Goal: Find specific page/section

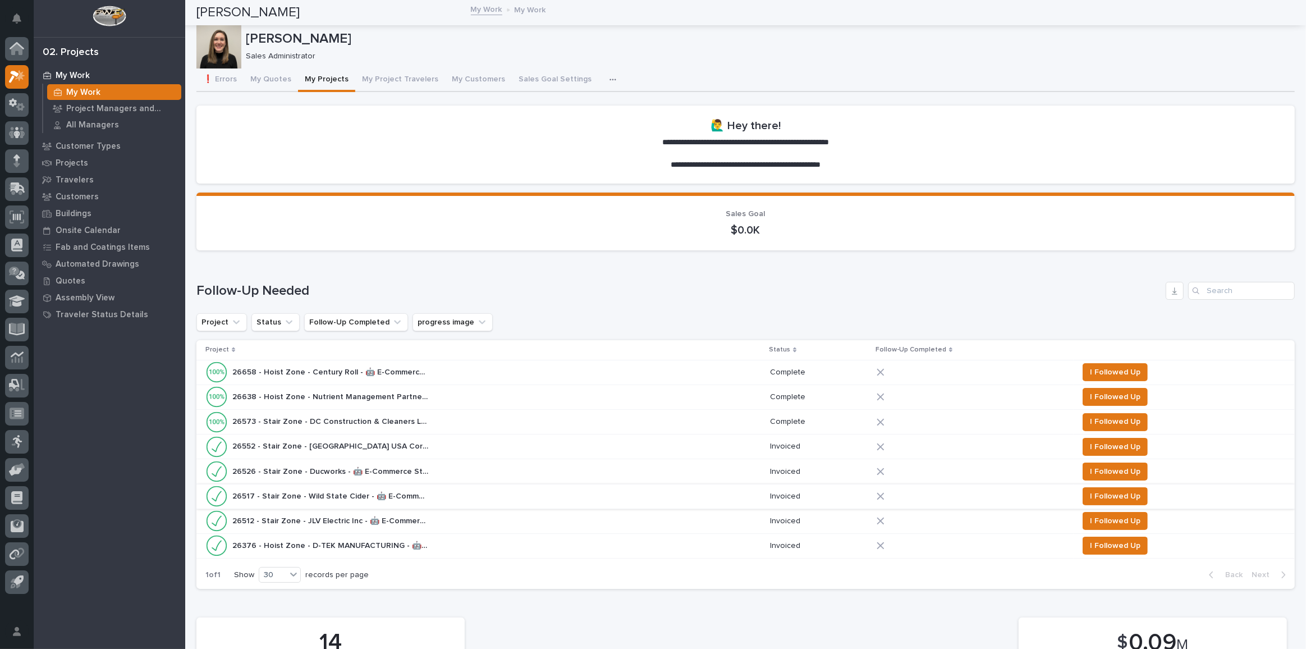
scroll to position [379, 0]
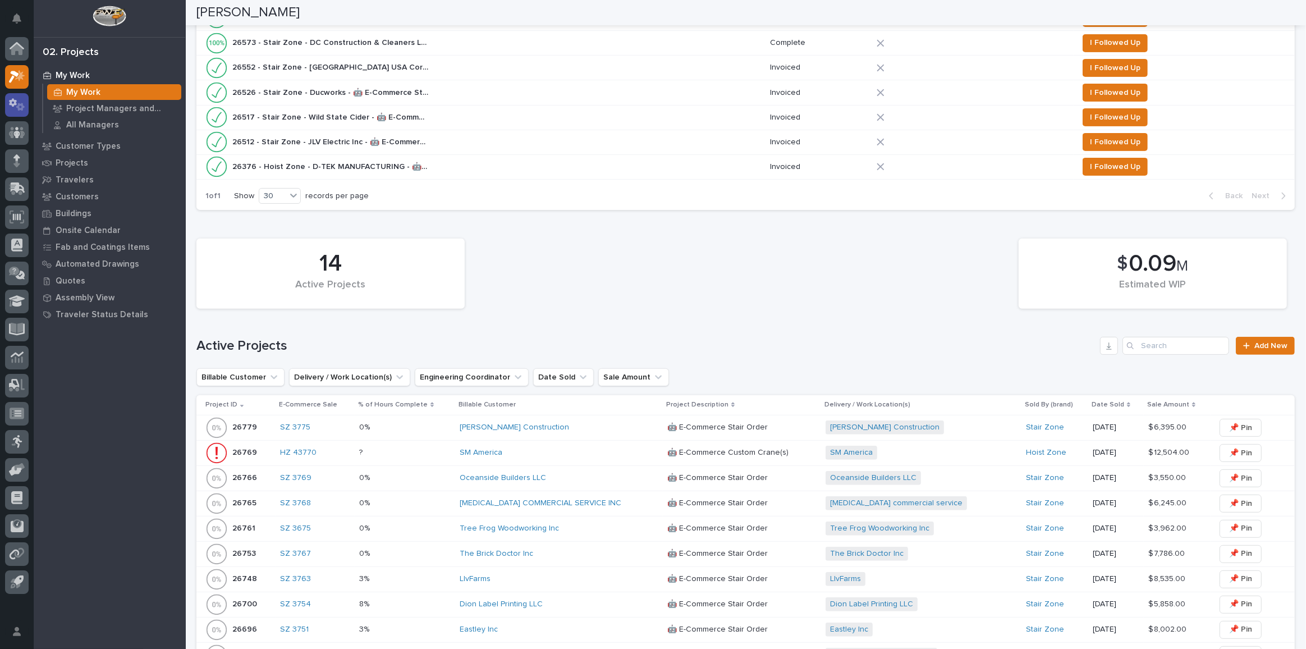
click at [19, 108] on icon at bounding box center [20, 107] width 8 height 8
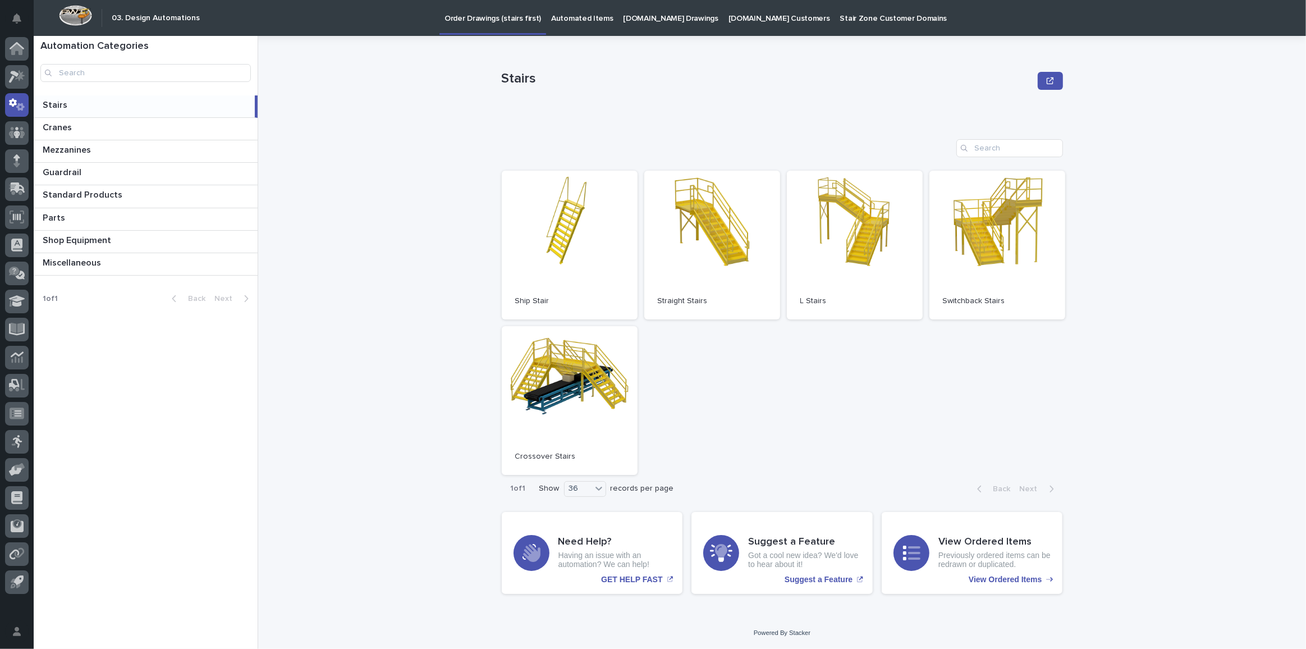
click at [631, 22] on p "[DOMAIN_NAME] Drawings" at bounding box center [671, 12] width 95 height 24
